Goal: Task Accomplishment & Management: Use online tool/utility

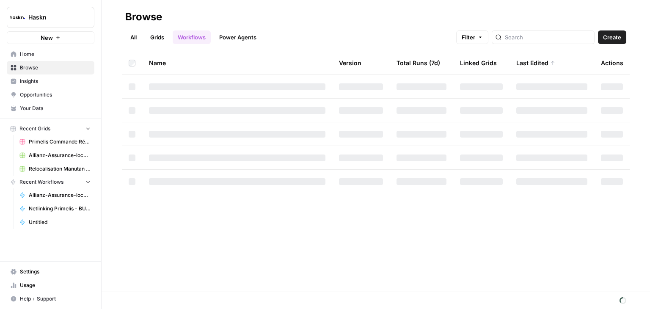
click at [159, 35] on link "Grids" at bounding box center [157, 37] width 24 height 14
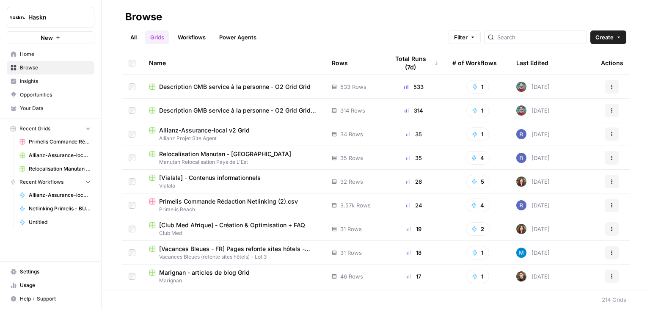
click at [212, 131] on span "Allianz-Assurance-local v2 Grid" at bounding box center [204, 130] width 91 height 8
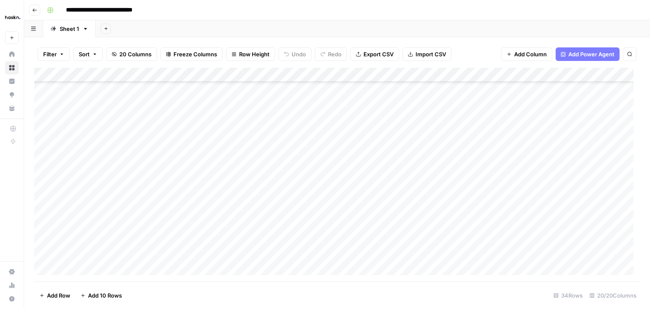
scroll to position [310, 0]
click at [145, 256] on div "Add Column" at bounding box center [337, 175] width 606 height 214
click at [491, 254] on div "Add Column" at bounding box center [337, 175] width 606 height 214
click at [366, 269] on div "Add Column" at bounding box center [337, 175] width 606 height 214
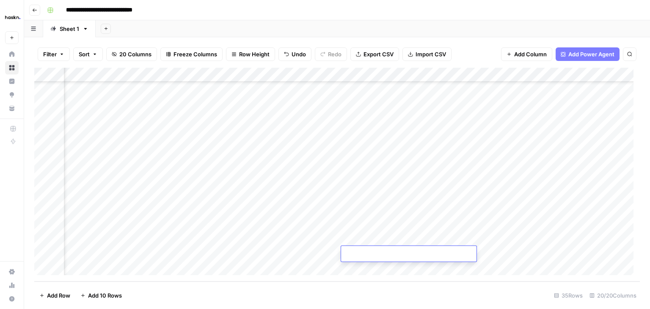
scroll to position [324, 0]
click at [150, 252] on div "Add Column" at bounding box center [337, 175] width 606 height 214
click at [110, 256] on div "Add Column" at bounding box center [337, 175] width 606 height 214
click at [110, 256] on textarea "*******" at bounding box center [130, 254] width 135 height 12
type textarea "*******"
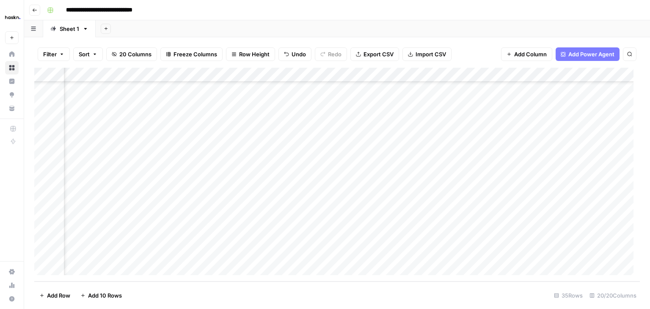
scroll to position [324, 808]
click at [388, 254] on div "Add Column" at bounding box center [337, 175] width 606 height 214
click at [442, 254] on div "Add Column" at bounding box center [337, 175] width 606 height 214
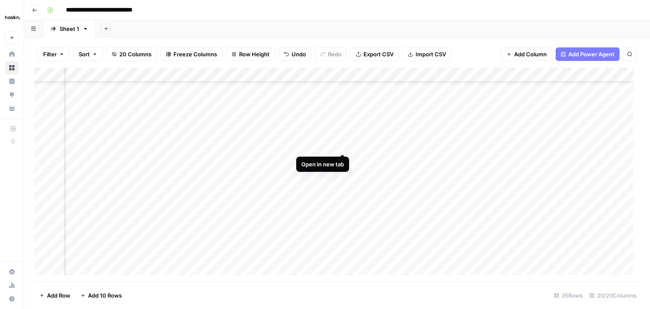
click at [342, 144] on div "Add Column" at bounding box center [337, 175] width 606 height 214
click at [344, 239] on div "Add Column" at bounding box center [337, 175] width 606 height 214
click at [235, 253] on div "Add Column" at bounding box center [337, 175] width 606 height 214
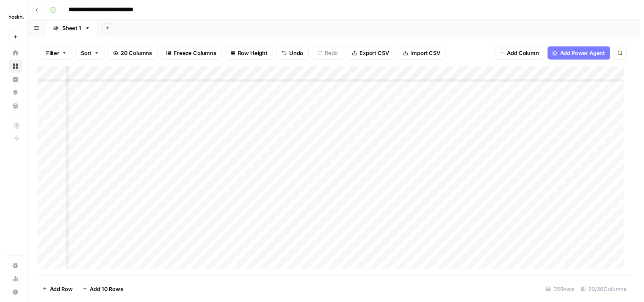
scroll to position [324, 1314]
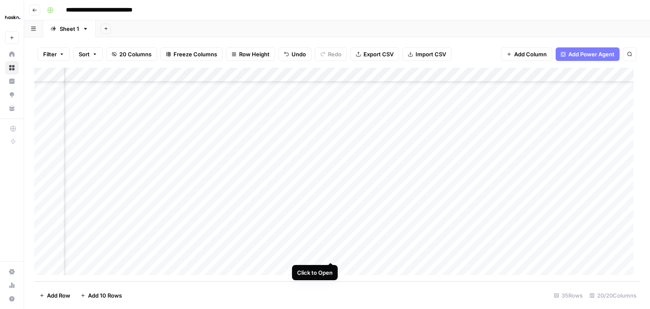
click at [329, 254] on div "Add Column" at bounding box center [337, 175] width 606 height 214
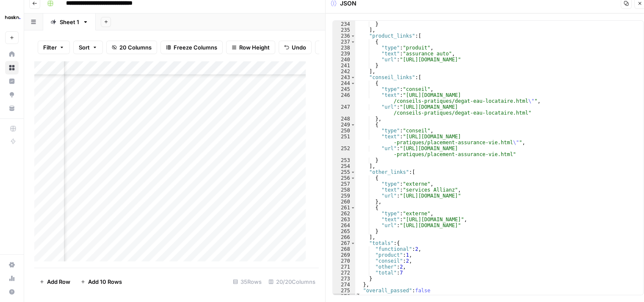
scroll to position [1504, 0]
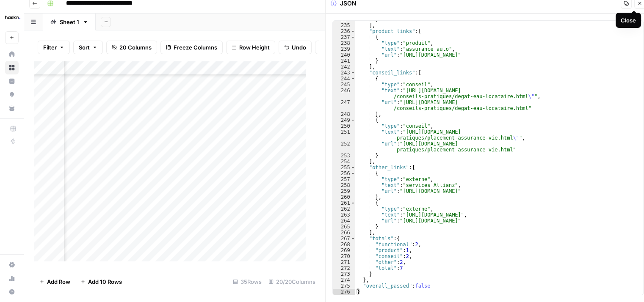
click at [639, 4] on icon "button" at bounding box center [639, 3] width 3 height 3
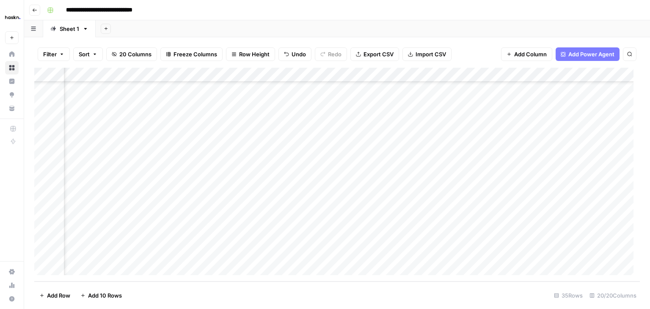
scroll to position [322, 1145]
click at [272, 254] on div "Add Column" at bounding box center [337, 175] width 606 height 214
click at [270, 259] on div "Add Column" at bounding box center [337, 175] width 606 height 214
